Goal: Find specific page/section: Find specific page/section

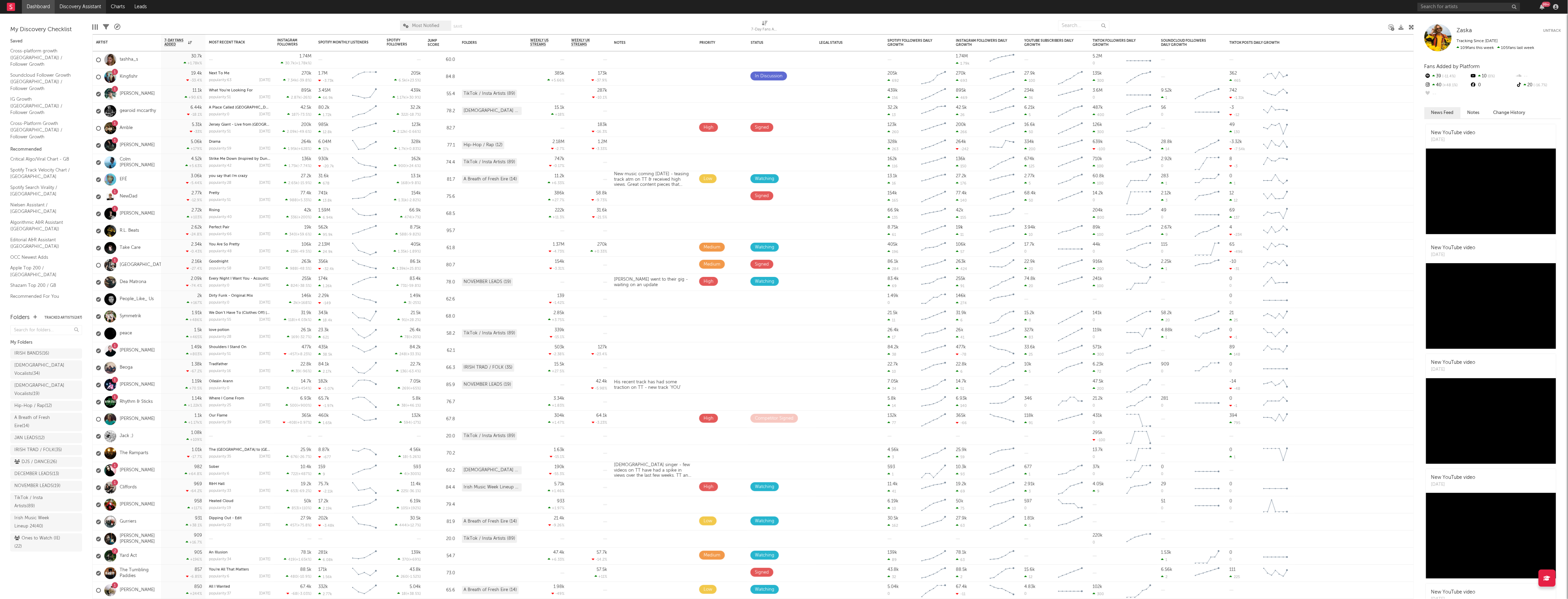
click at [79, 2] on link "Discovery Assistant" at bounding box center [80, 7] width 51 height 13
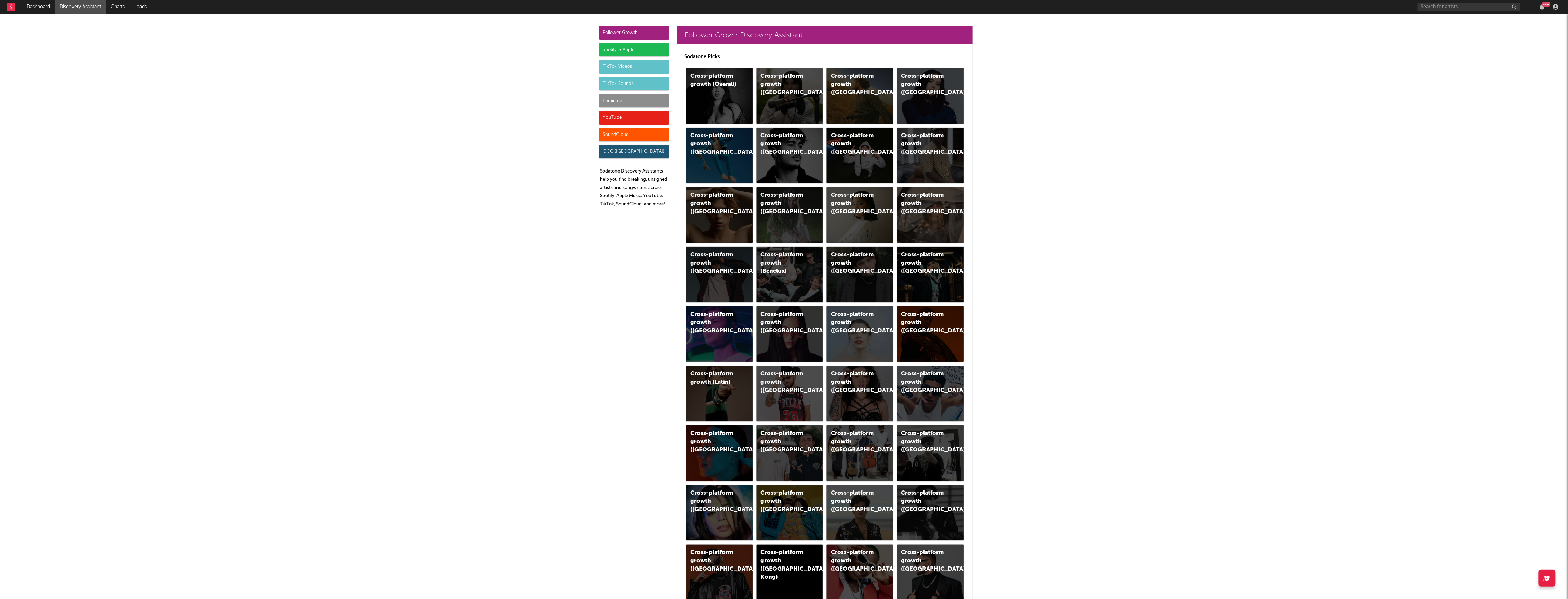
click at [650, 84] on div "TikTok Sounds" at bounding box center [634, 83] width 70 height 13
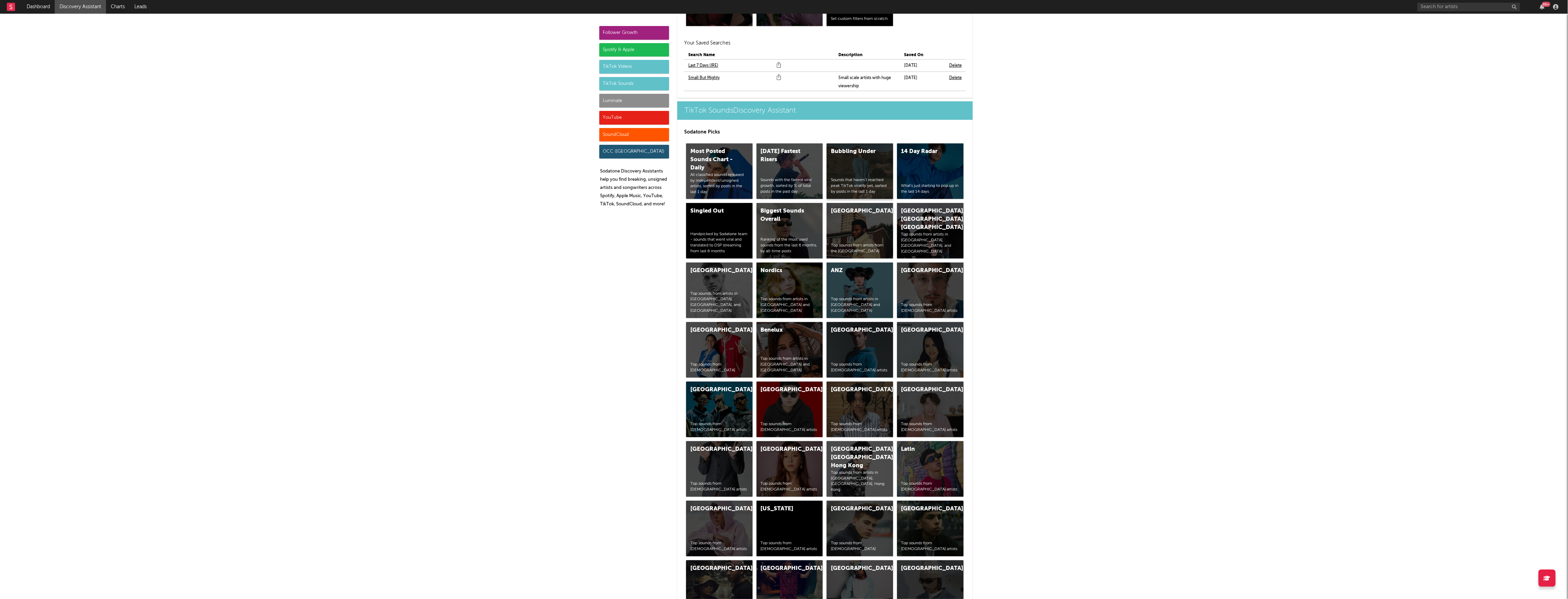
scroll to position [2407, 0]
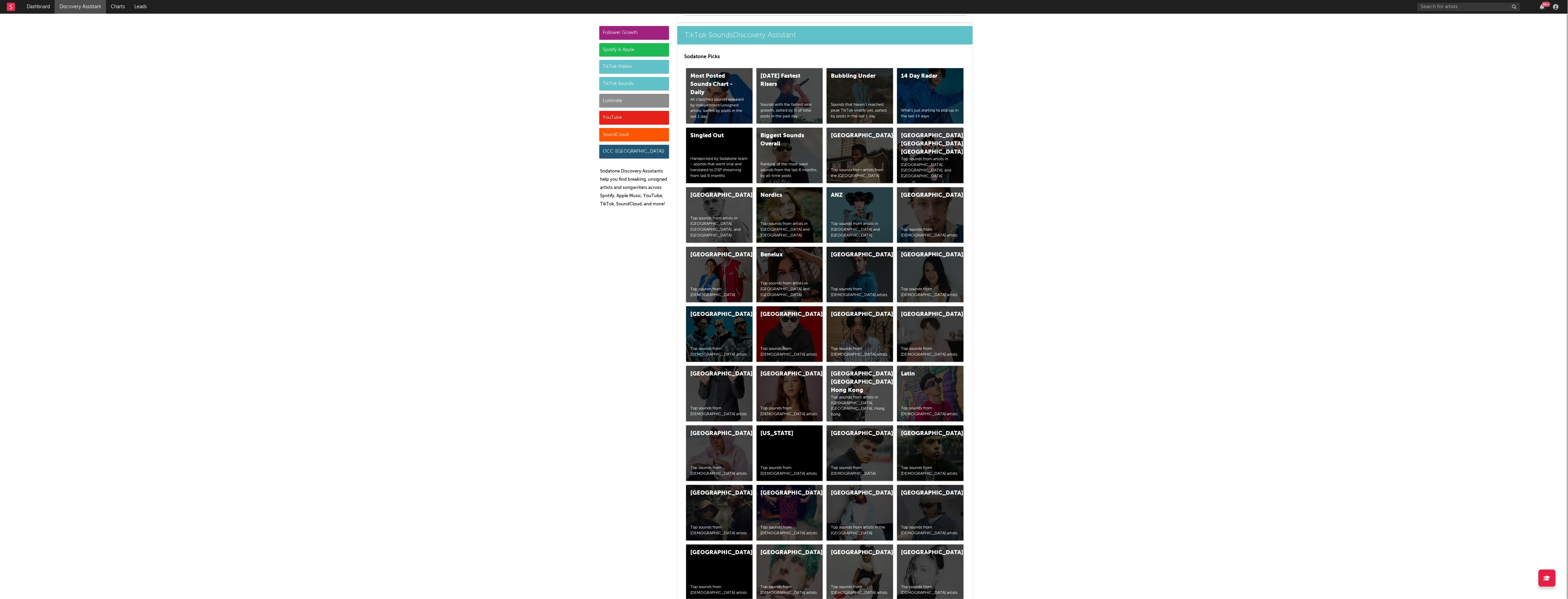
click at [629, 69] on div "TikTok Videos" at bounding box center [634, 66] width 70 height 13
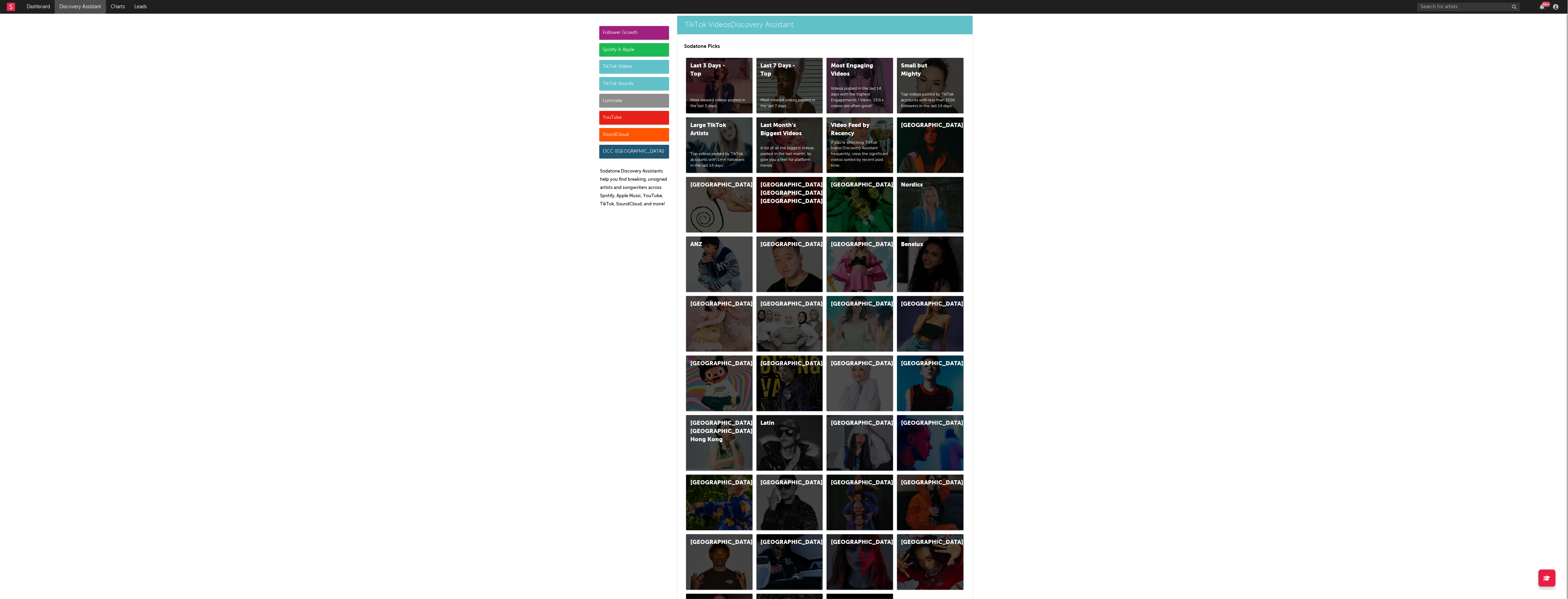
scroll to position [1698, 0]
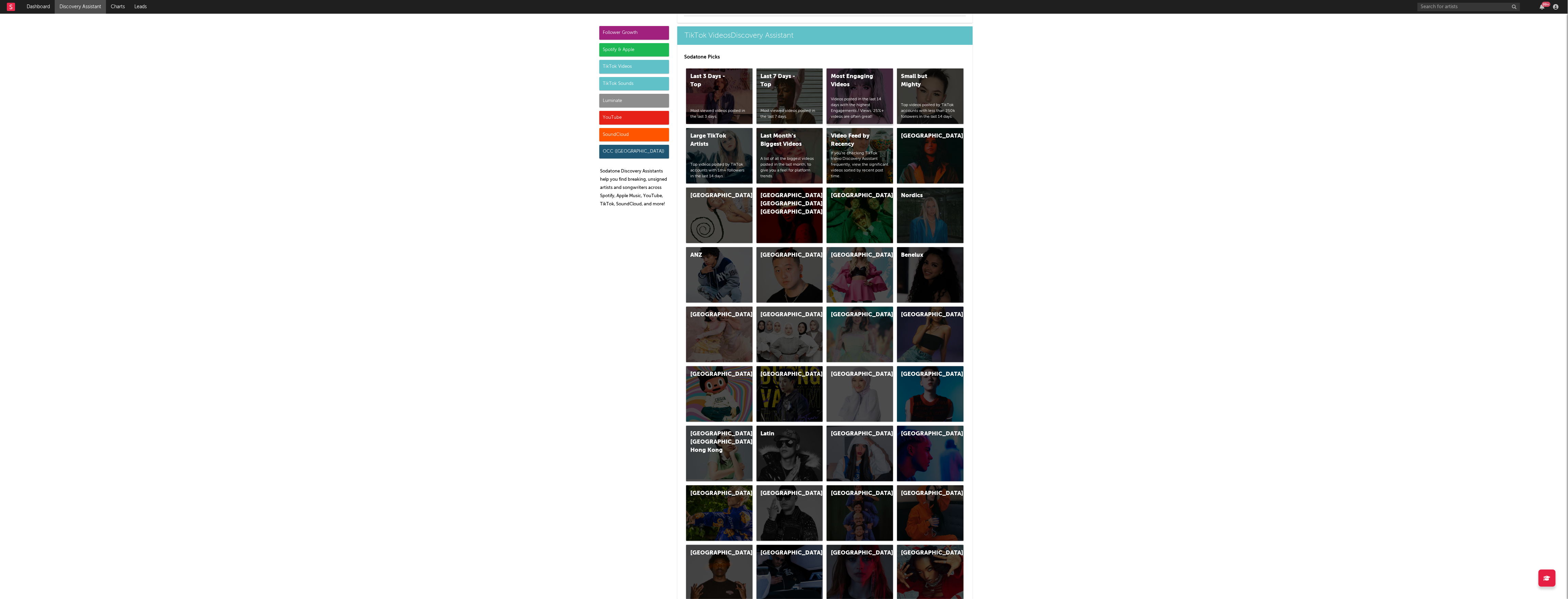
click at [857, 92] on div "Most Engaging Videos Videos posted in the last 14 days with the highest Engagem…" at bounding box center [860, 96] width 66 height 55
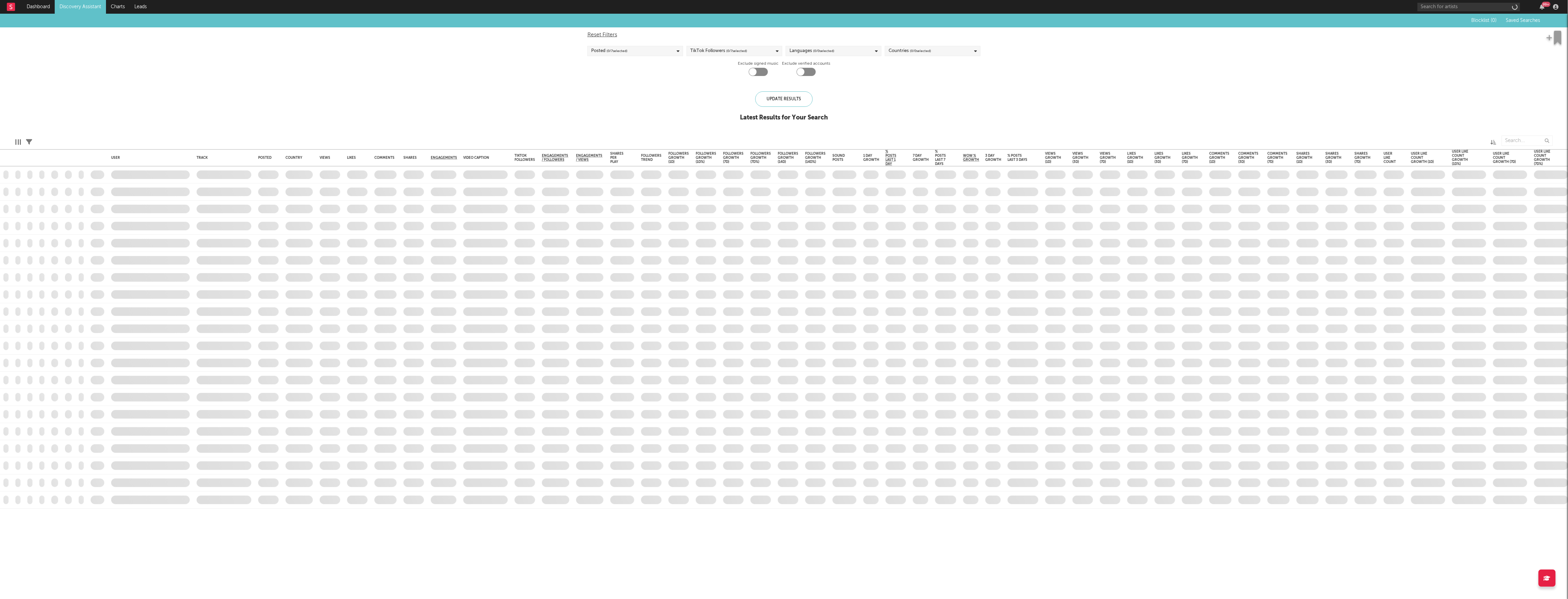
checkbox input "true"
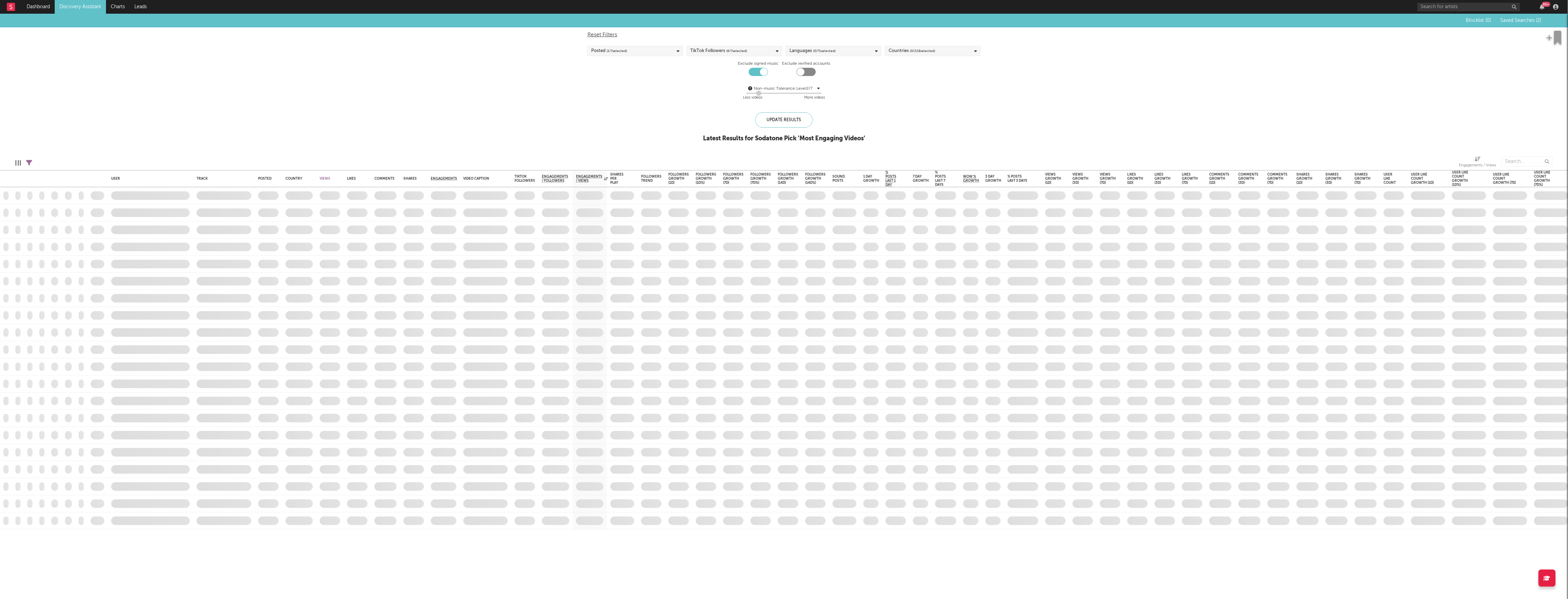
click at [943, 46] on div "Countries ( 0 / 228 selected)" at bounding box center [932, 51] width 96 height 10
type input "ire"
click at [898, 98] on label "[GEOGRAPHIC_DATA]" at bounding box center [933, 98] width 88 height 8
click at [889, 98] on input "[GEOGRAPHIC_DATA]" at bounding box center [889, 98] width 0 height 8
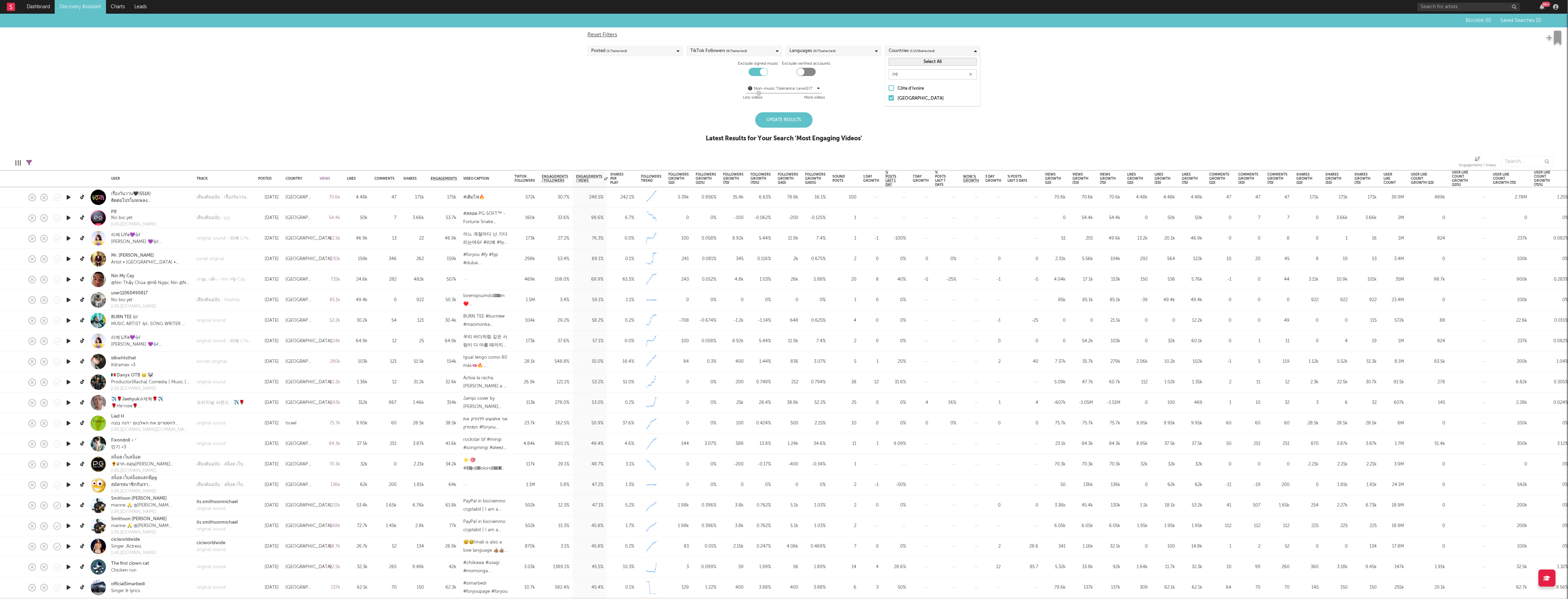
click at [800, 121] on div "Update Results" at bounding box center [784, 119] width 57 height 15
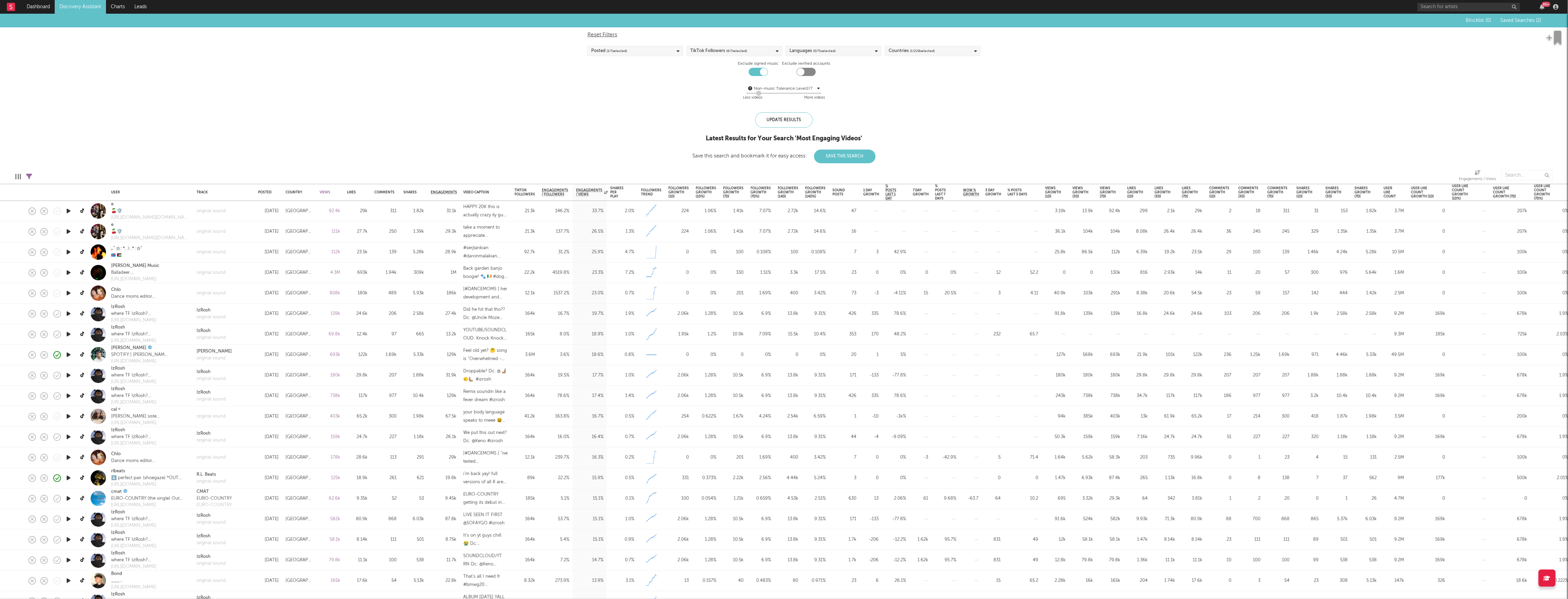
click at [77, 4] on link "Discovery Assistant" at bounding box center [80, 7] width 51 height 13
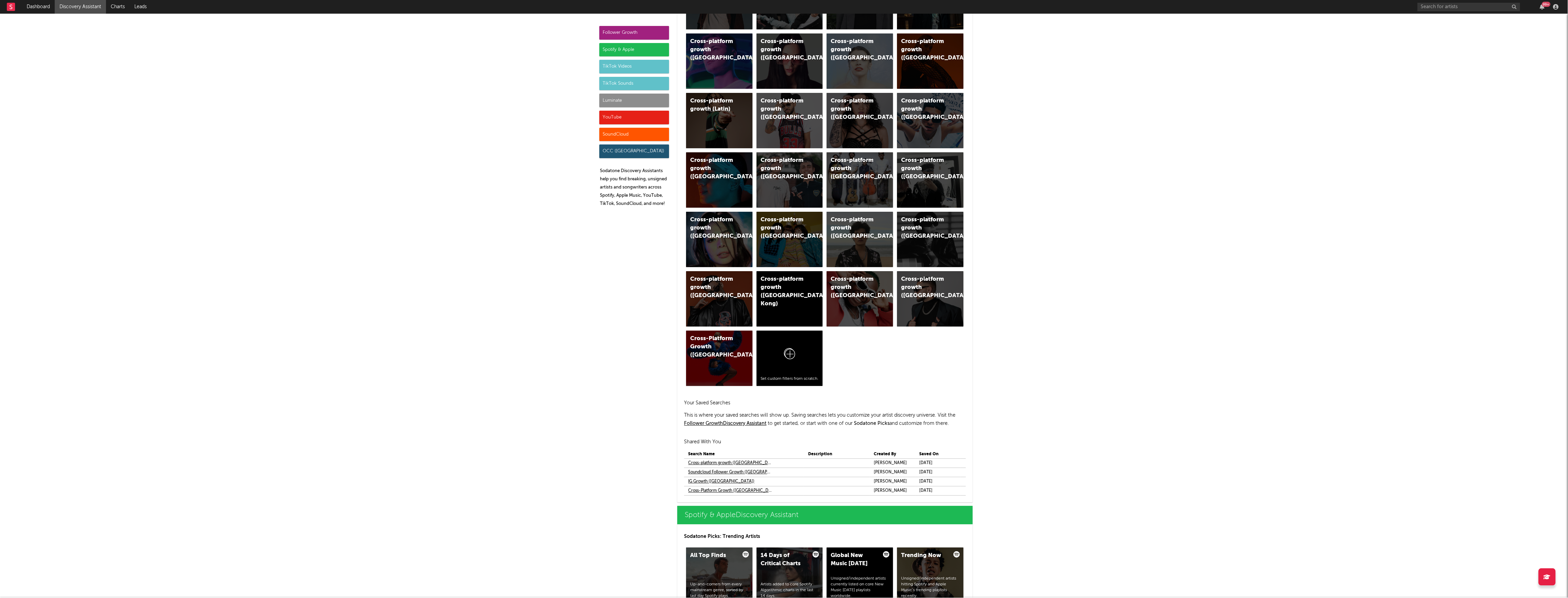
scroll to position [273, 0]
click at [736, 461] on link "Cross-platform growth ([GEOGRAPHIC_DATA])" at bounding box center [730, 462] width 85 height 8
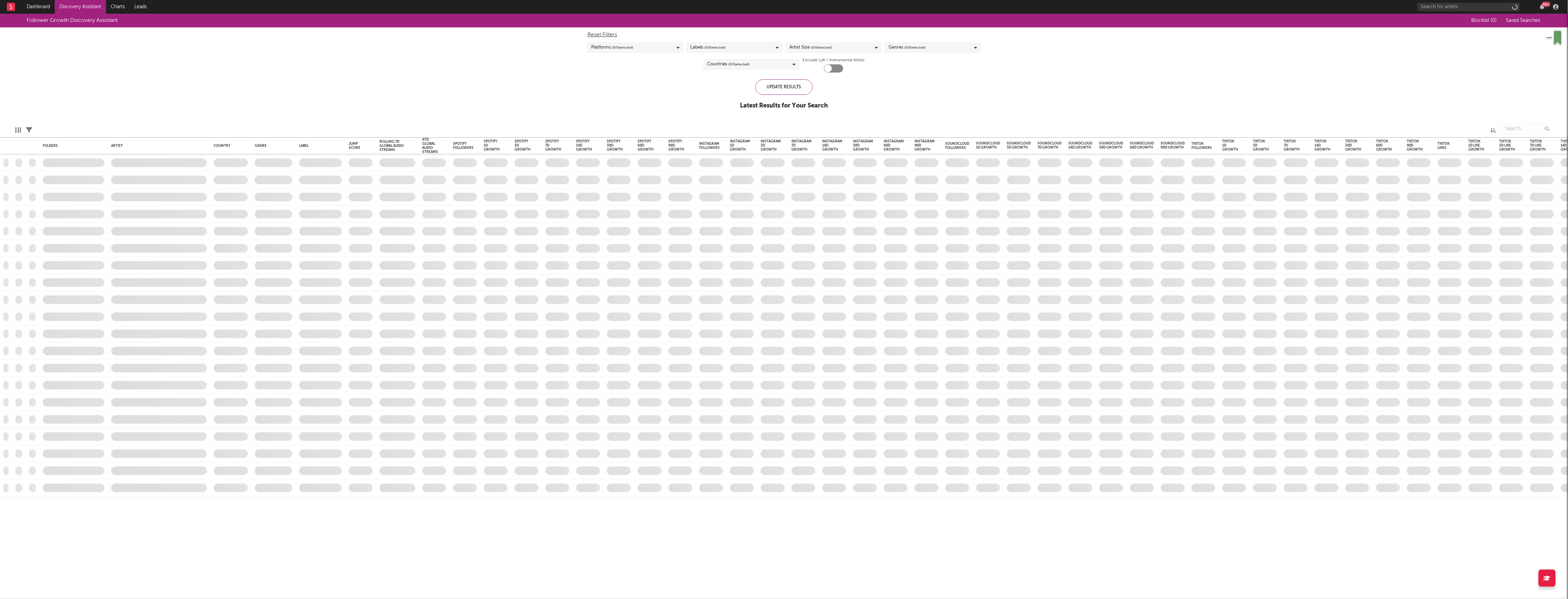
checkbox input "true"
